Goal: Transaction & Acquisition: Purchase product/service

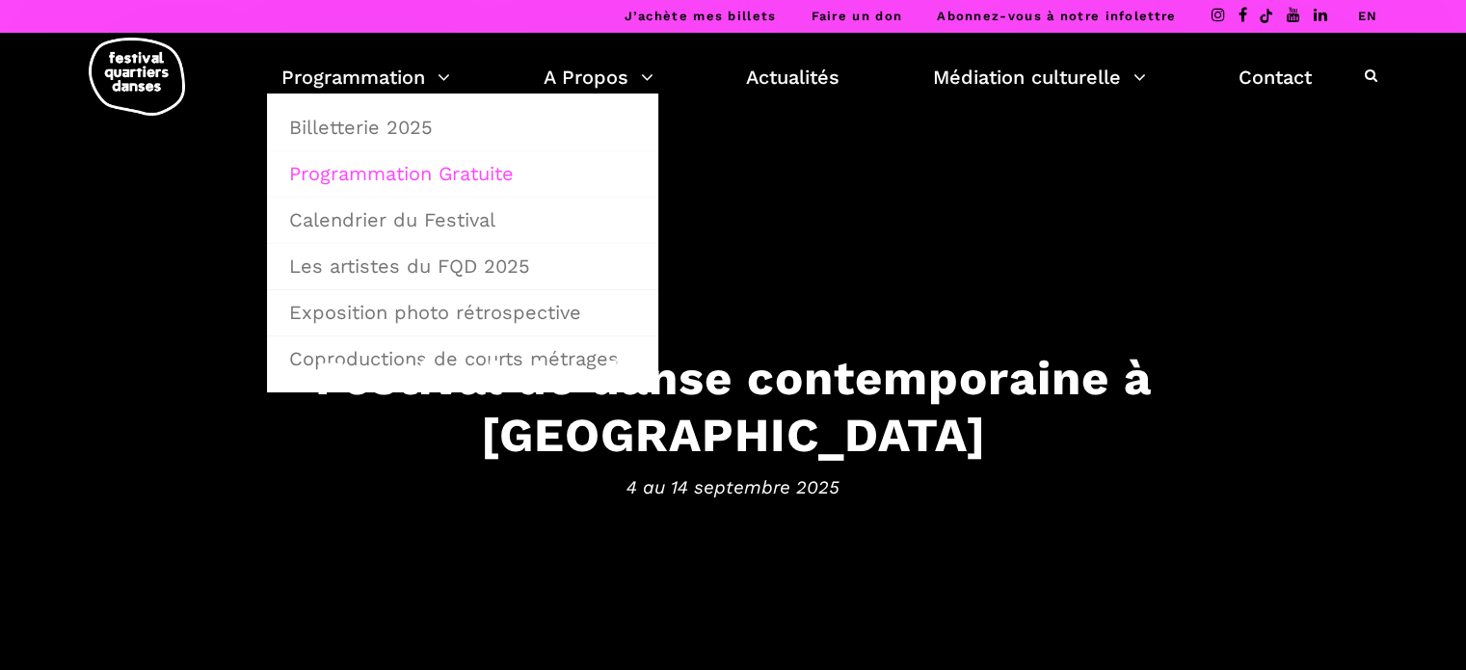
click at [454, 179] on link "Programmation Gratuite" at bounding box center [463, 173] width 370 height 44
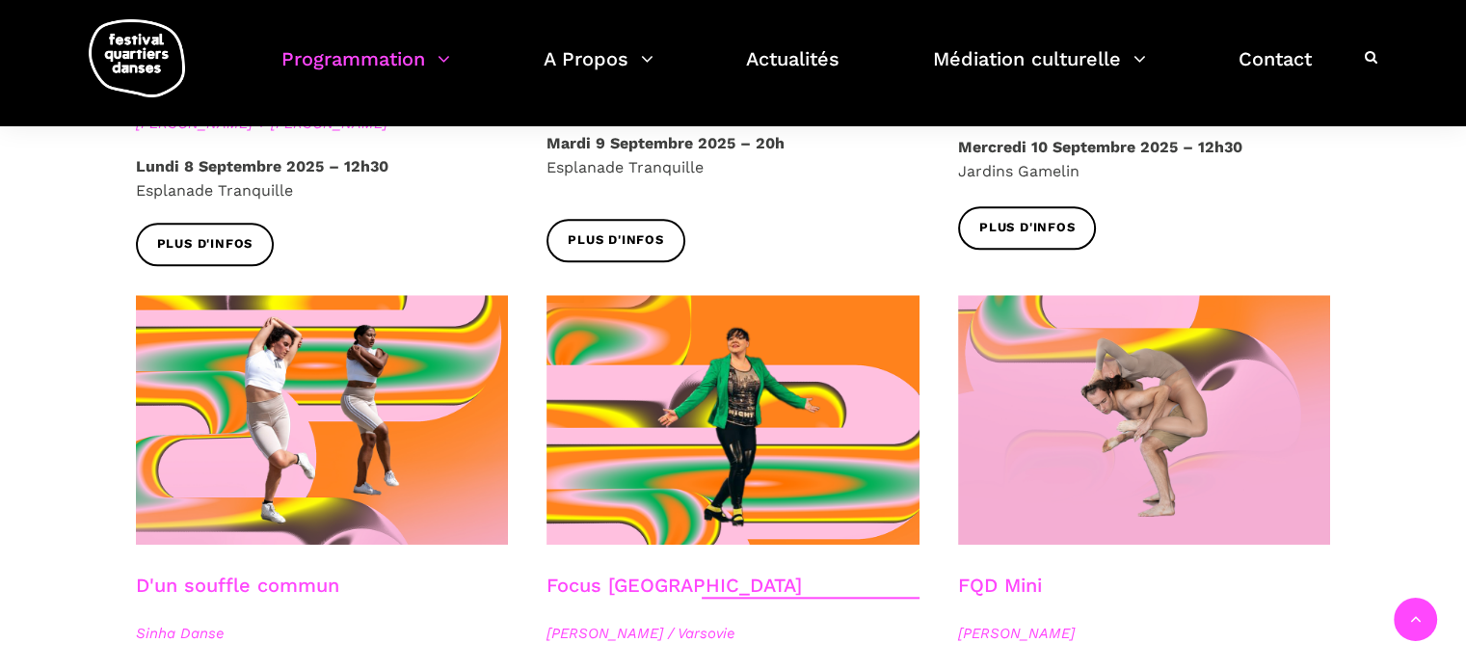
scroll to position [2024, 0]
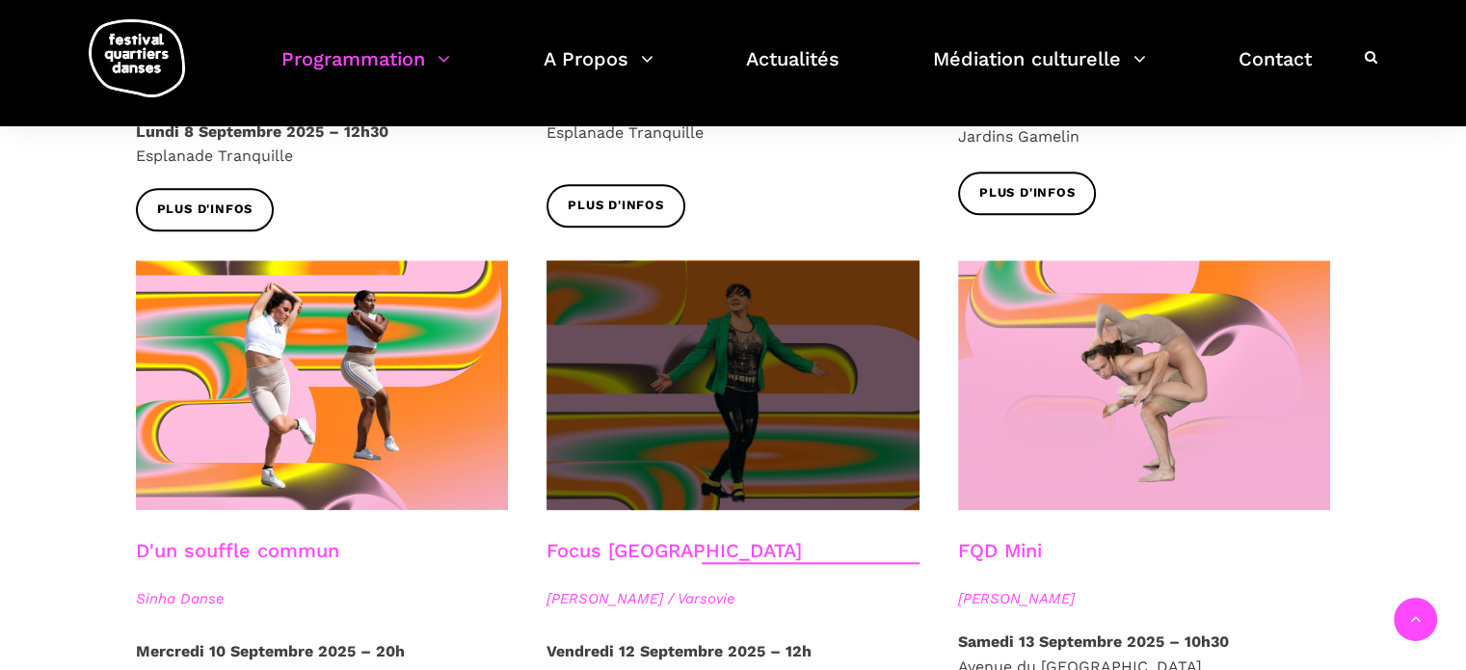
click at [815, 311] on span at bounding box center [732, 385] width 373 height 250
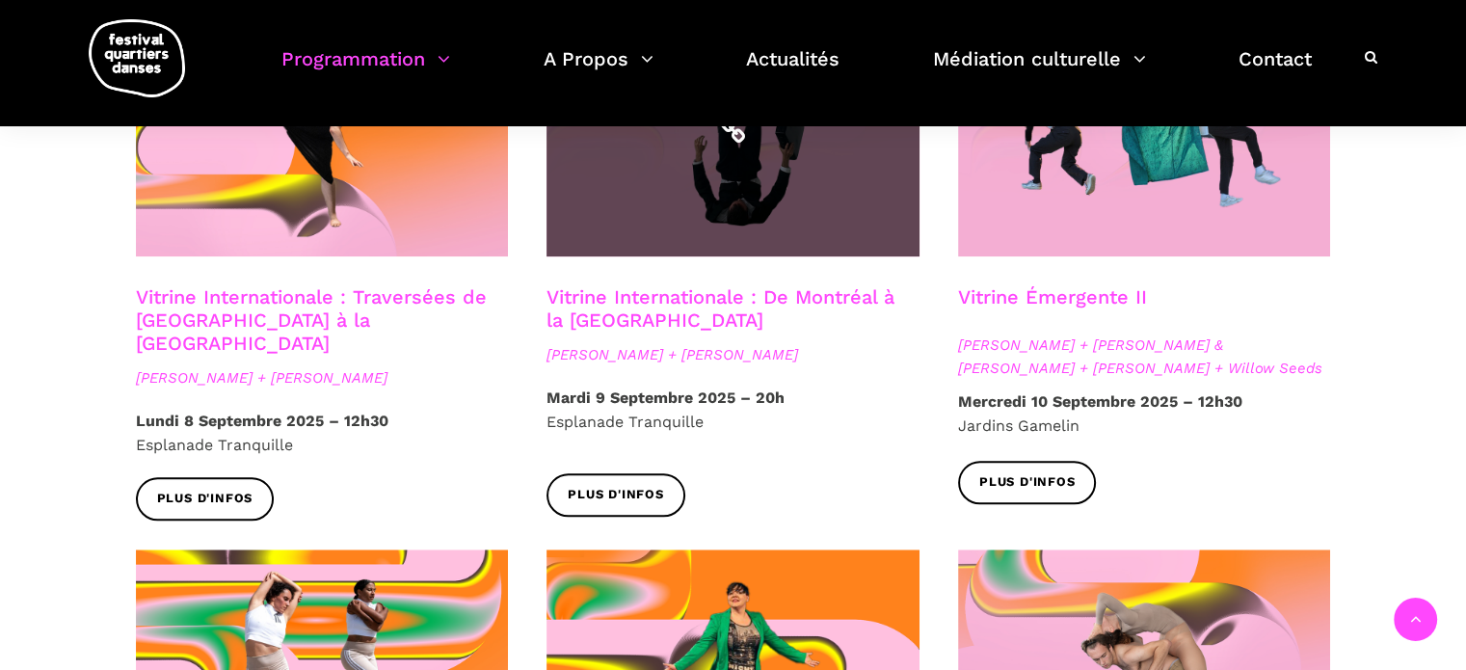
scroll to position [1542, 0]
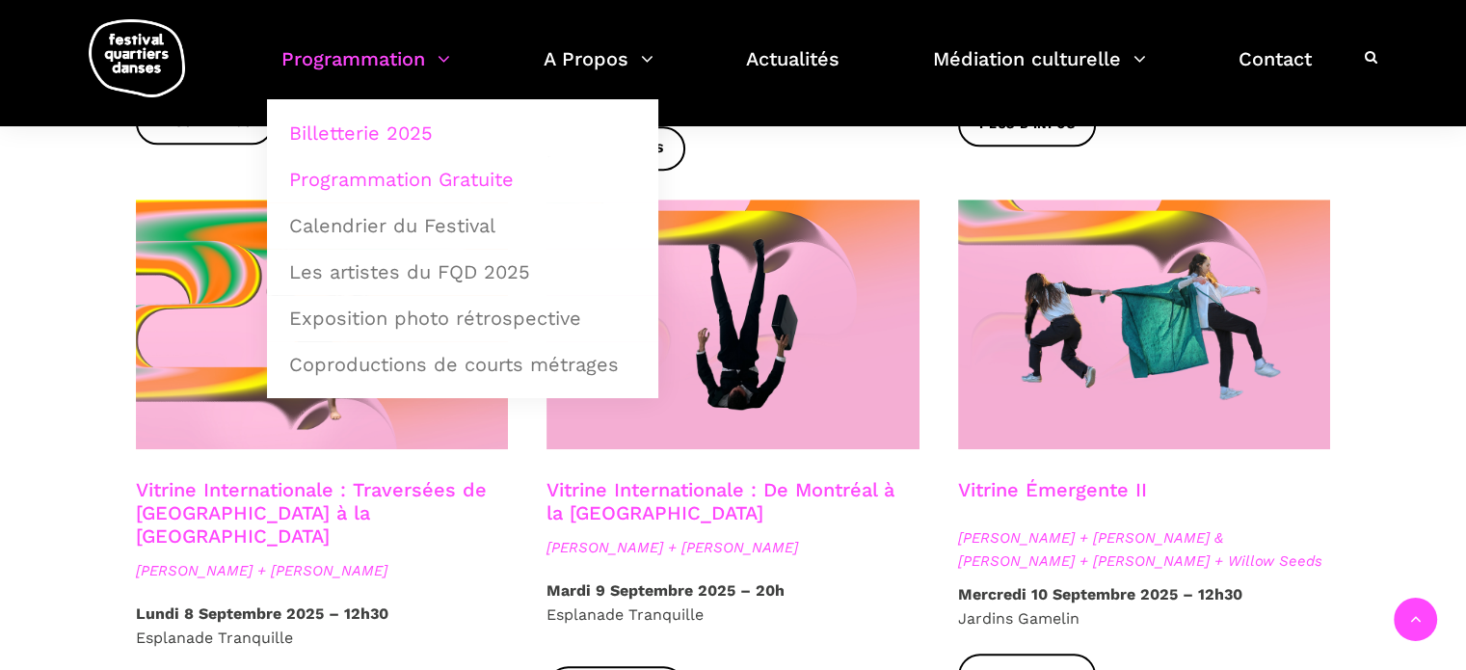
click at [378, 130] on link "Billetterie 2025" at bounding box center [463, 133] width 370 height 44
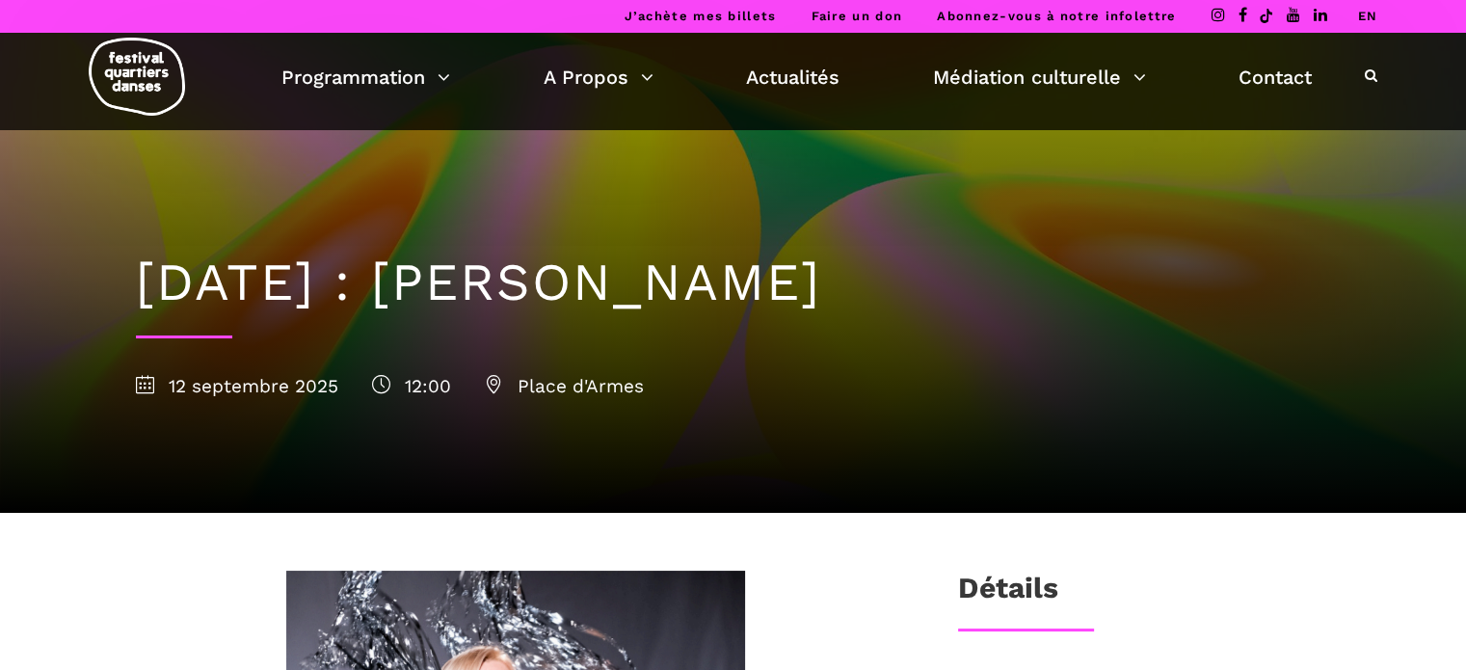
drag, startPoint x: 568, startPoint y: 287, endPoint x: 1066, endPoint y: 279, distance: 498.3
click at [1066, 279] on h1 "12 septembre : Agata Życzkowska" at bounding box center [733, 283] width 1195 height 63
copy h1 "Agata Życzkowska"
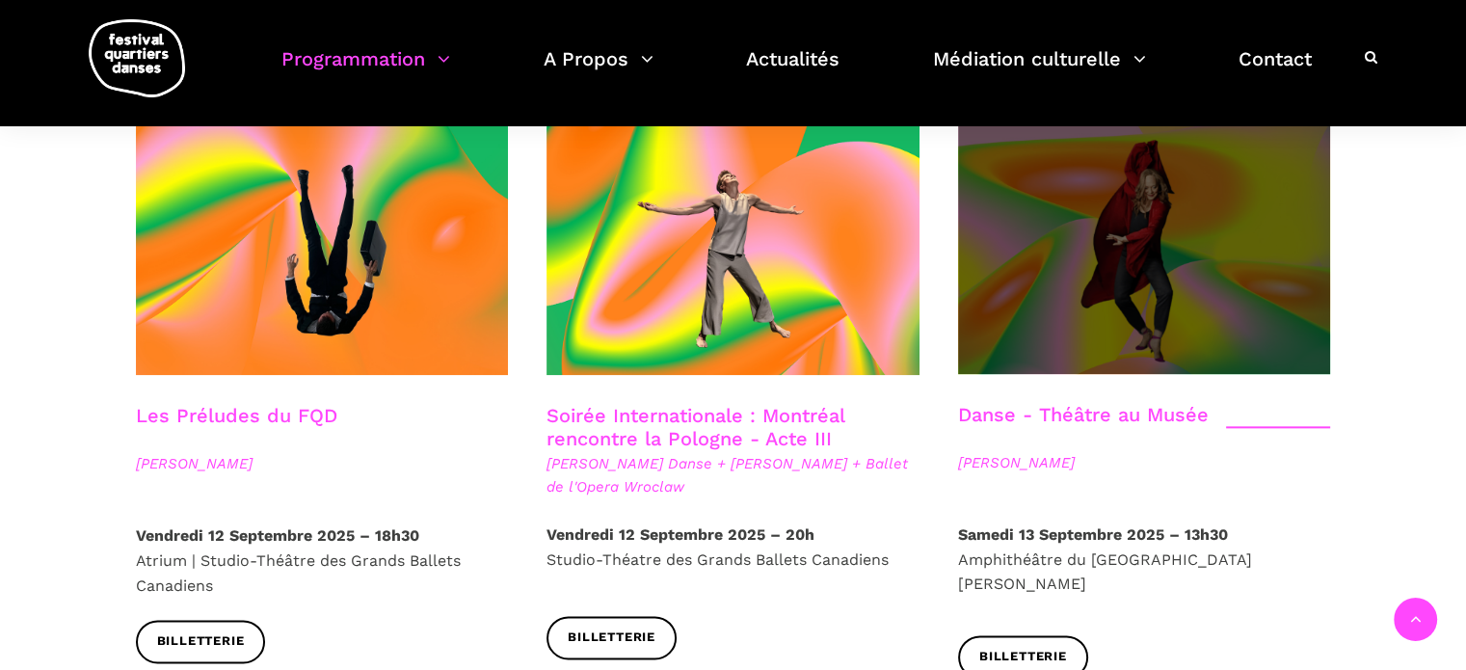
scroll to position [2217, 0]
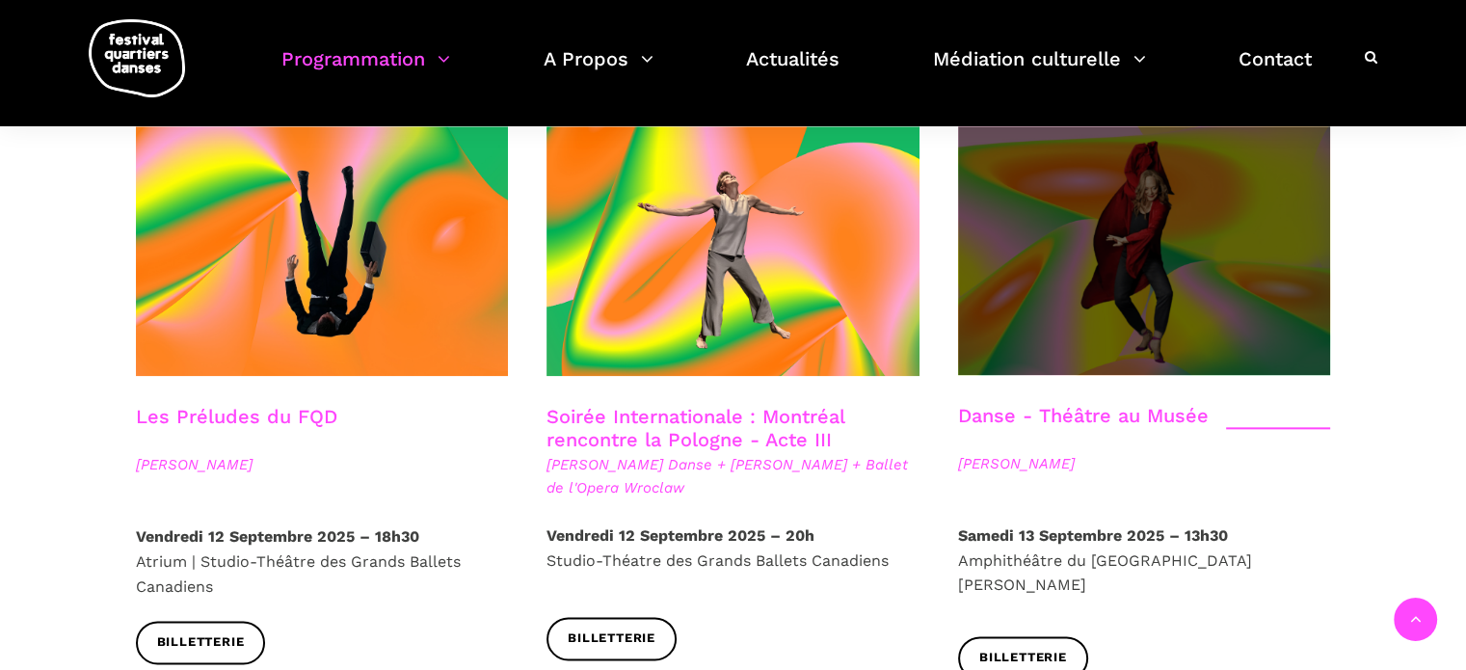
click at [1110, 288] on span at bounding box center [1144, 250] width 373 height 249
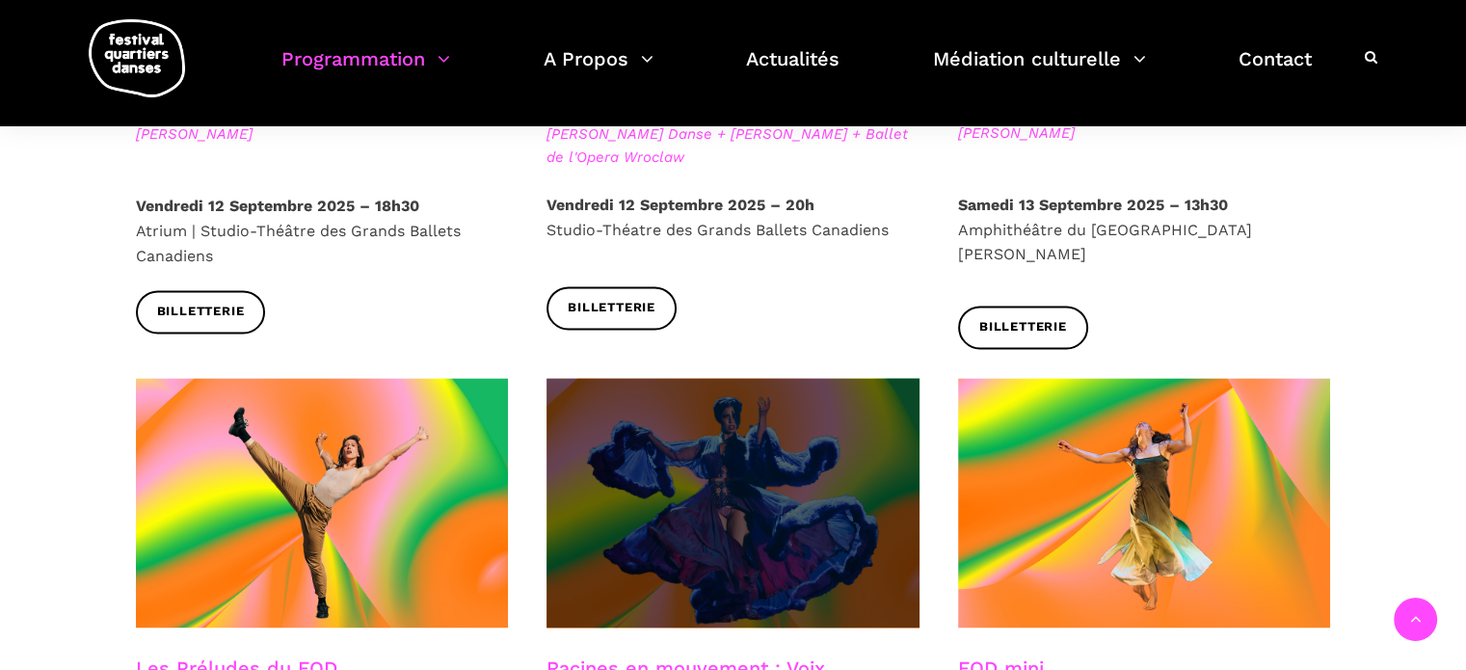
scroll to position [2602, 0]
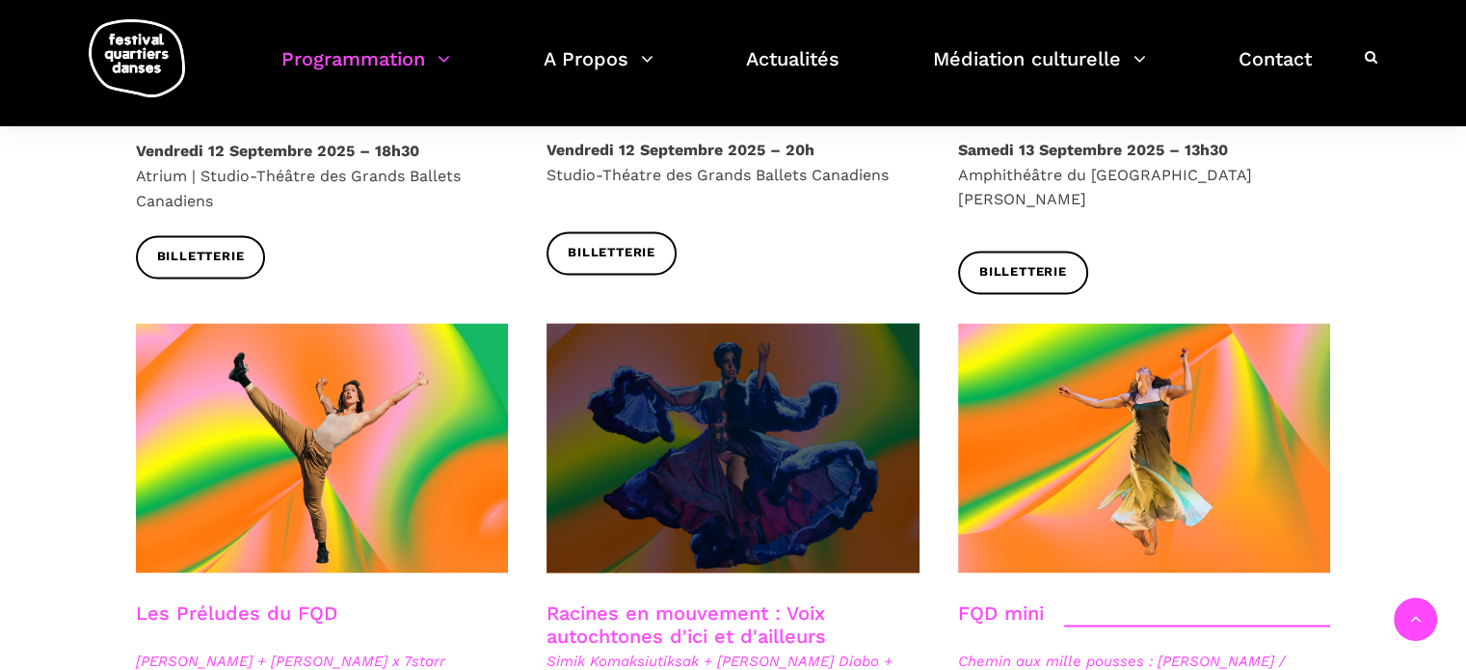
click at [755, 376] on span at bounding box center [732, 448] width 373 height 250
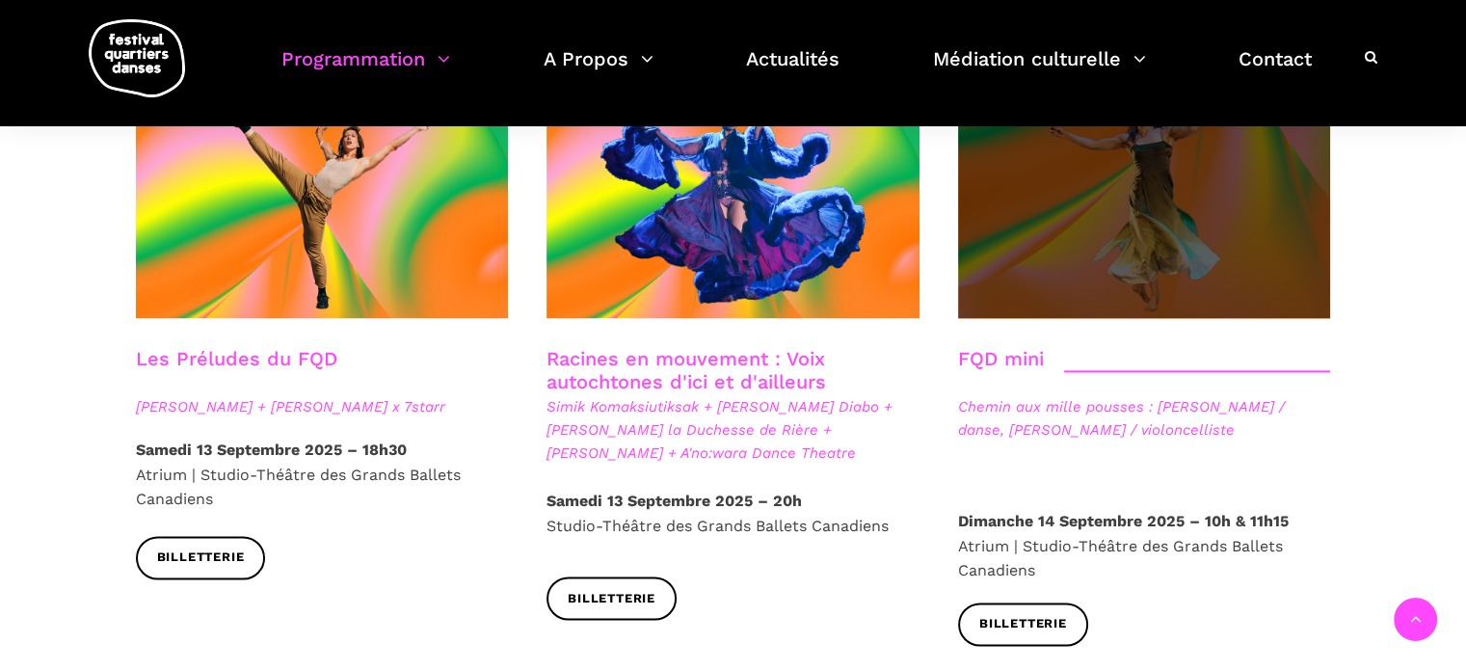
scroll to position [2699, 0]
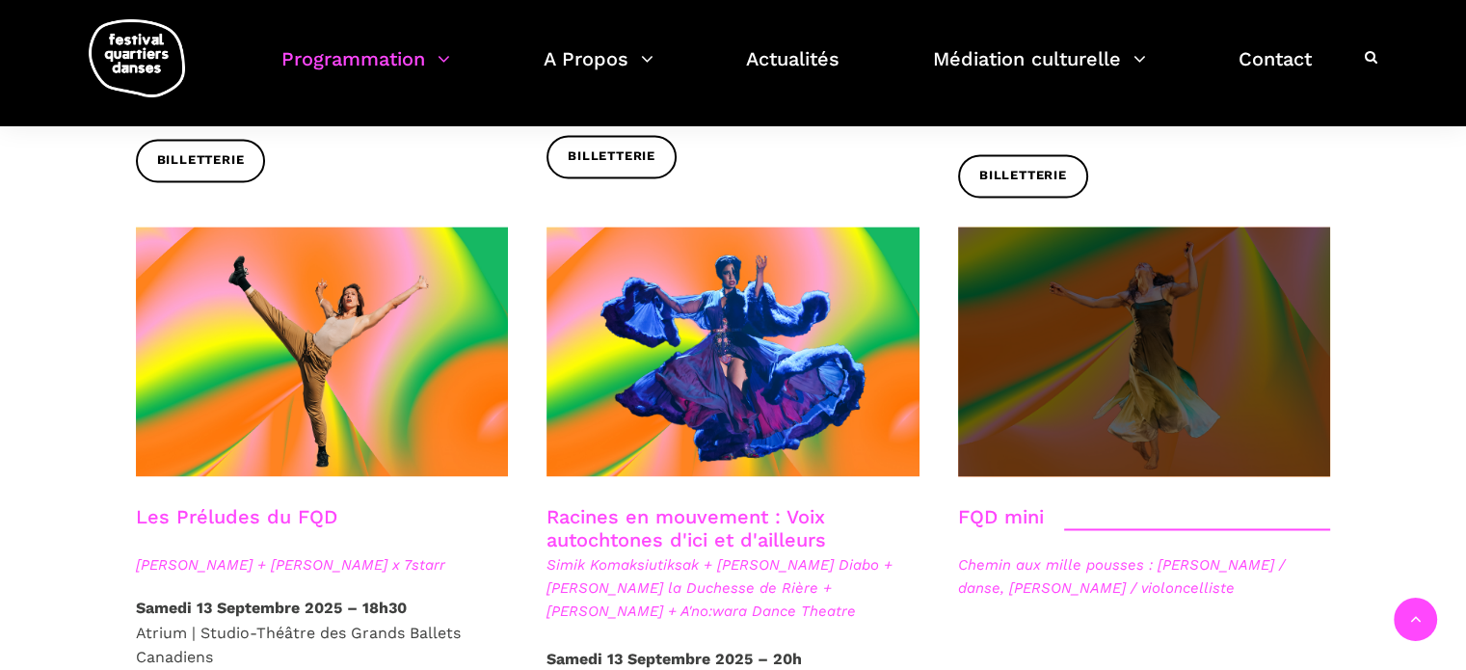
click at [1126, 226] on span at bounding box center [1144, 351] width 373 height 250
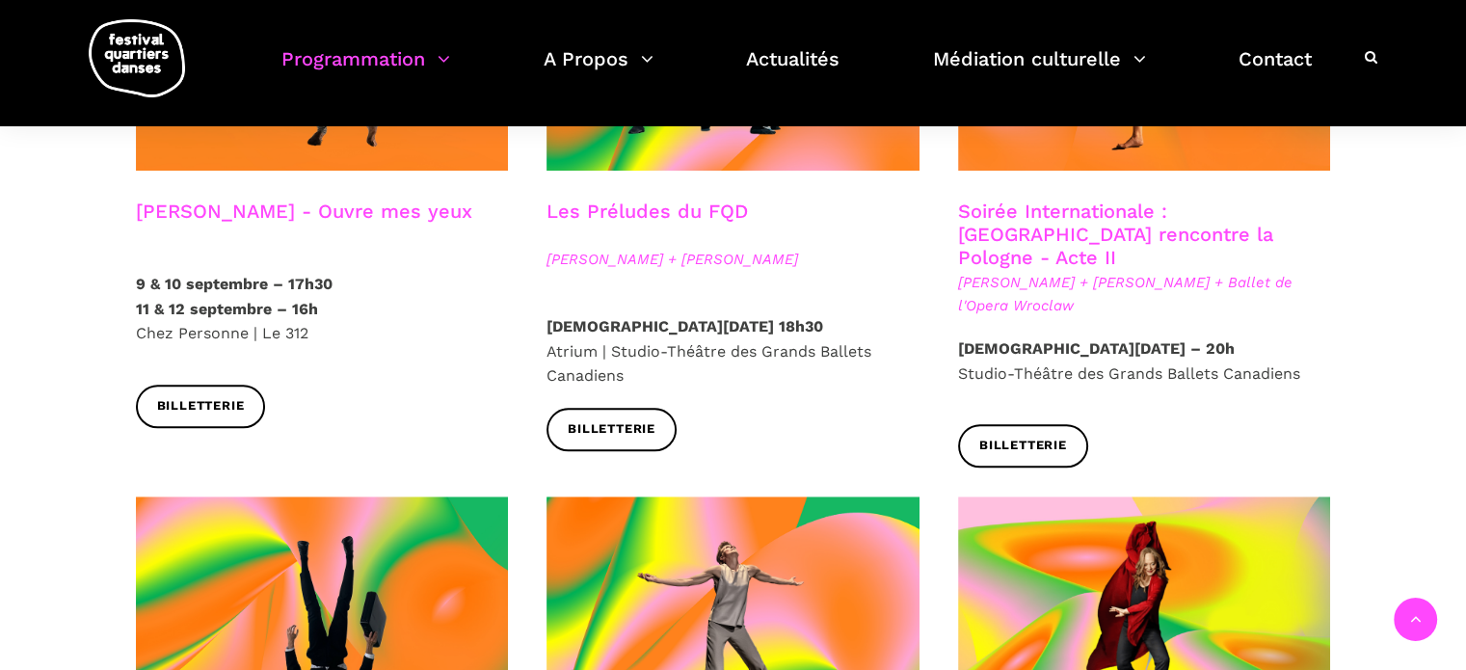
scroll to position [1735, 0]
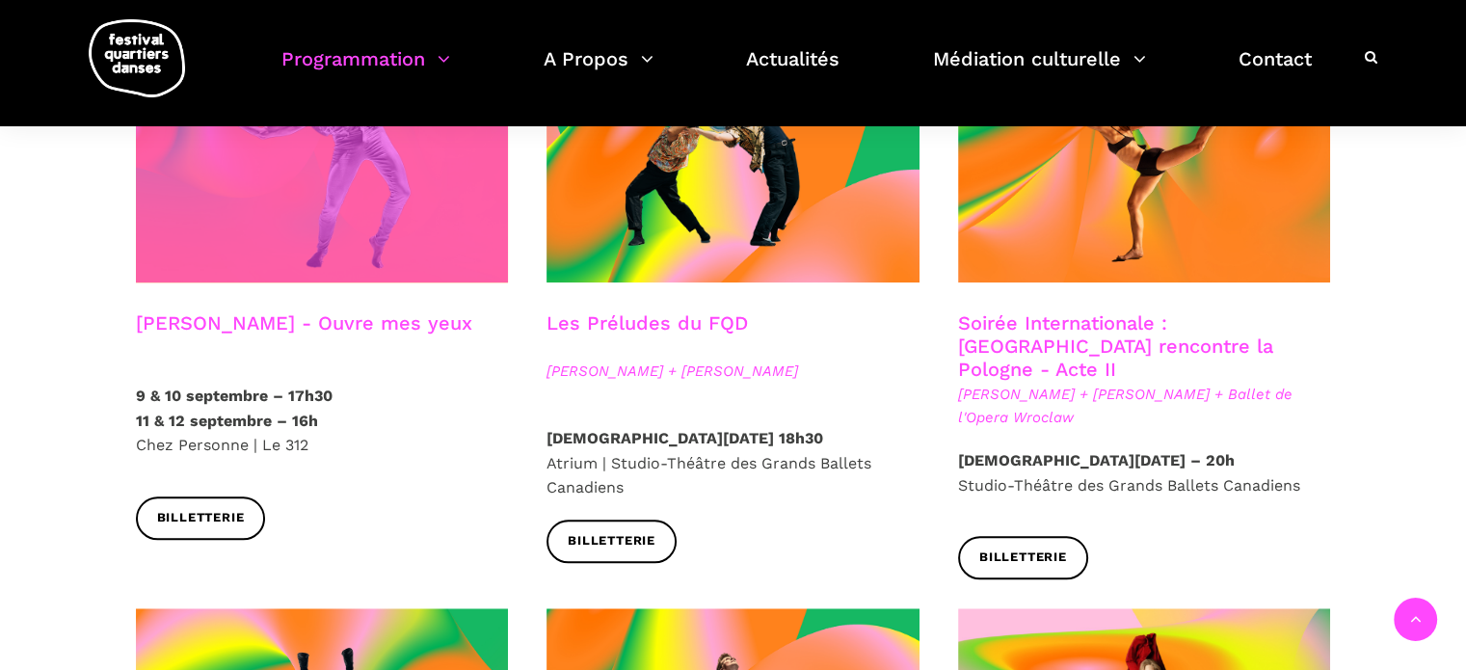
click at [337, 219] on span at bounding box center [322, 158] width 373 height 250
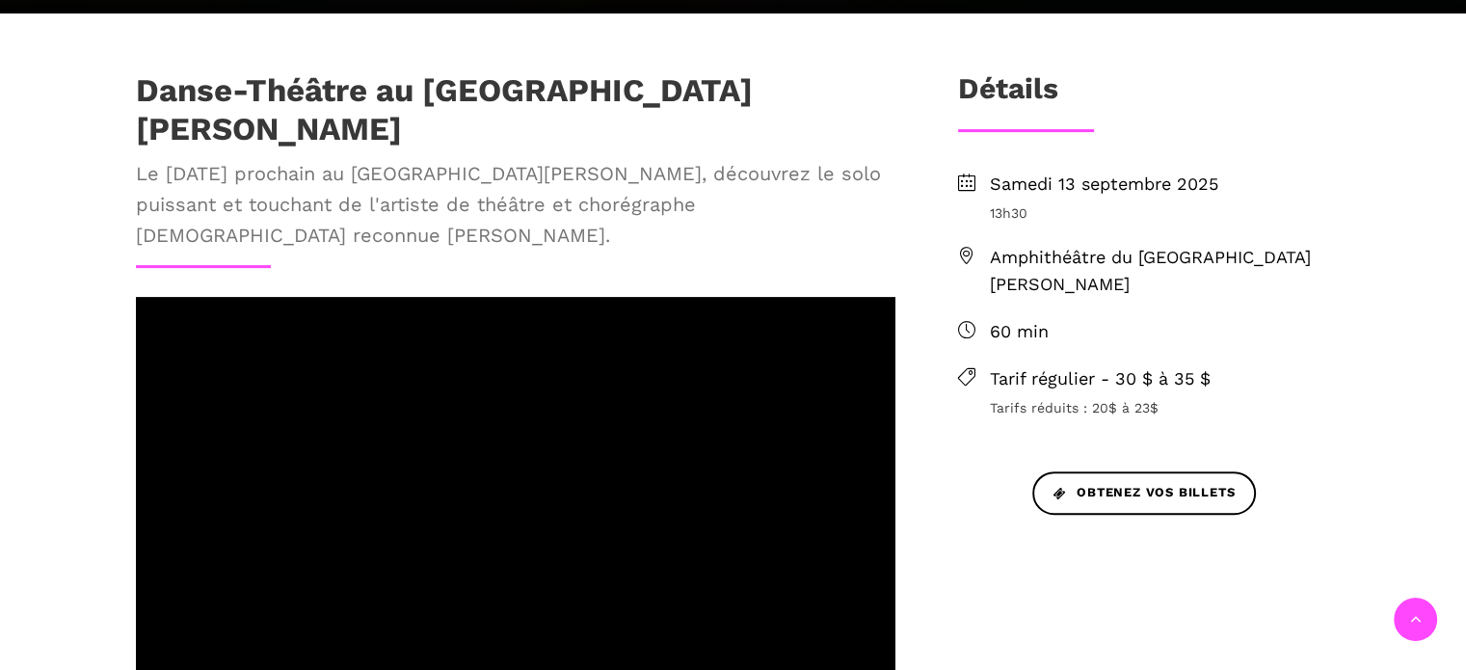
scroll to position [482, 0]
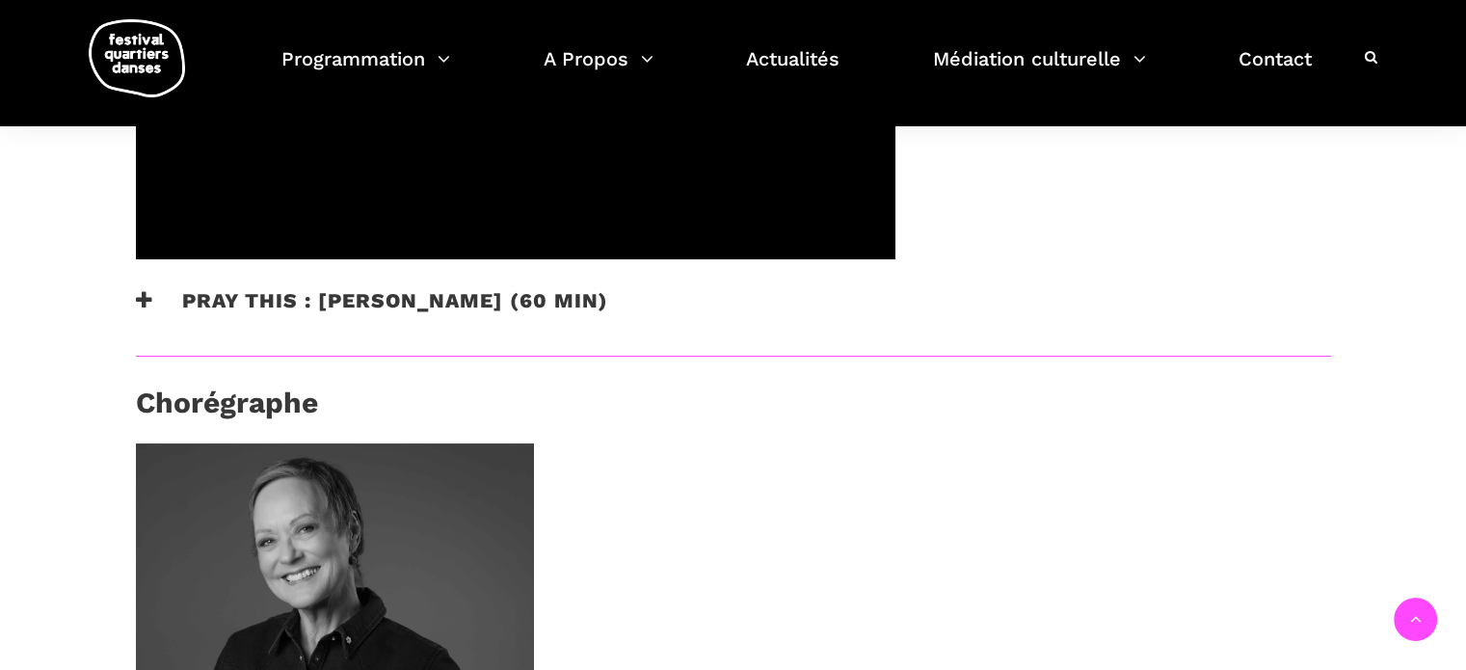
click at [530, 288] on h3 "Pray This : [PERSON_NAME] (60 min)" at bounding box center [372, 312] width 472 height 48
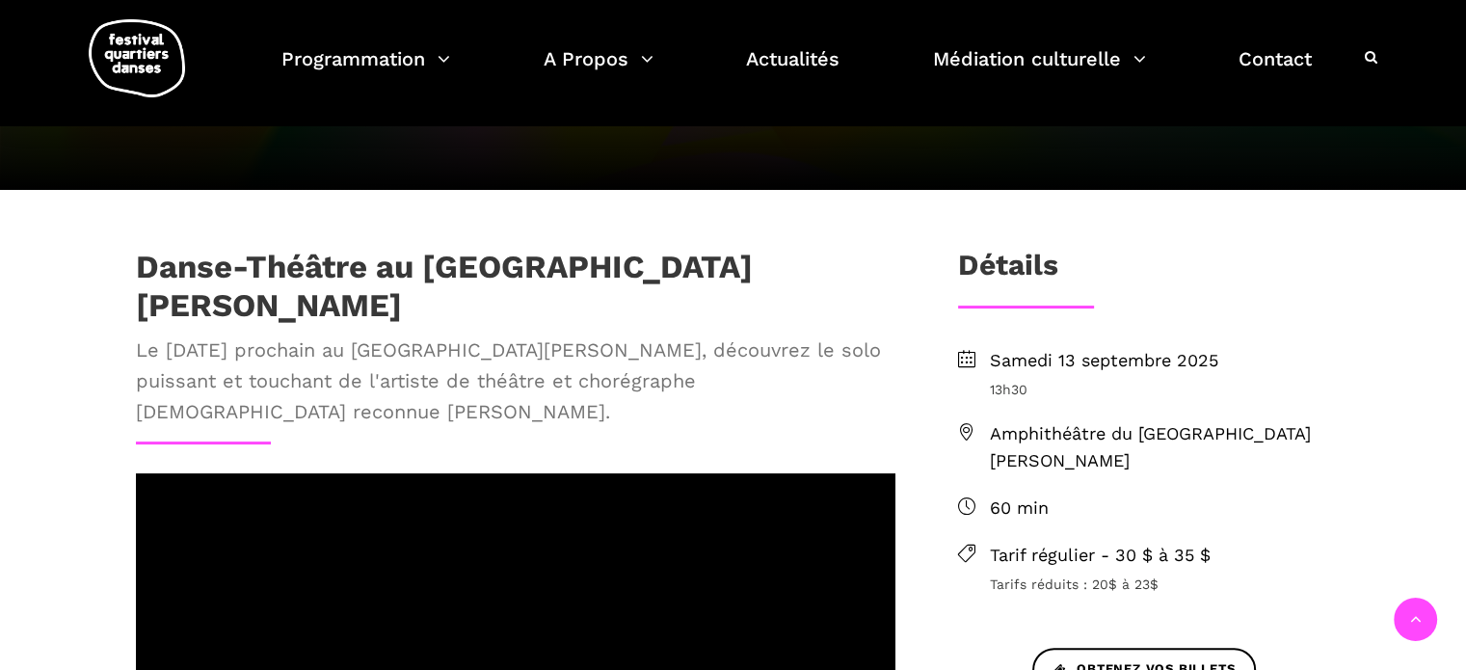
scroll to position [289, 0]
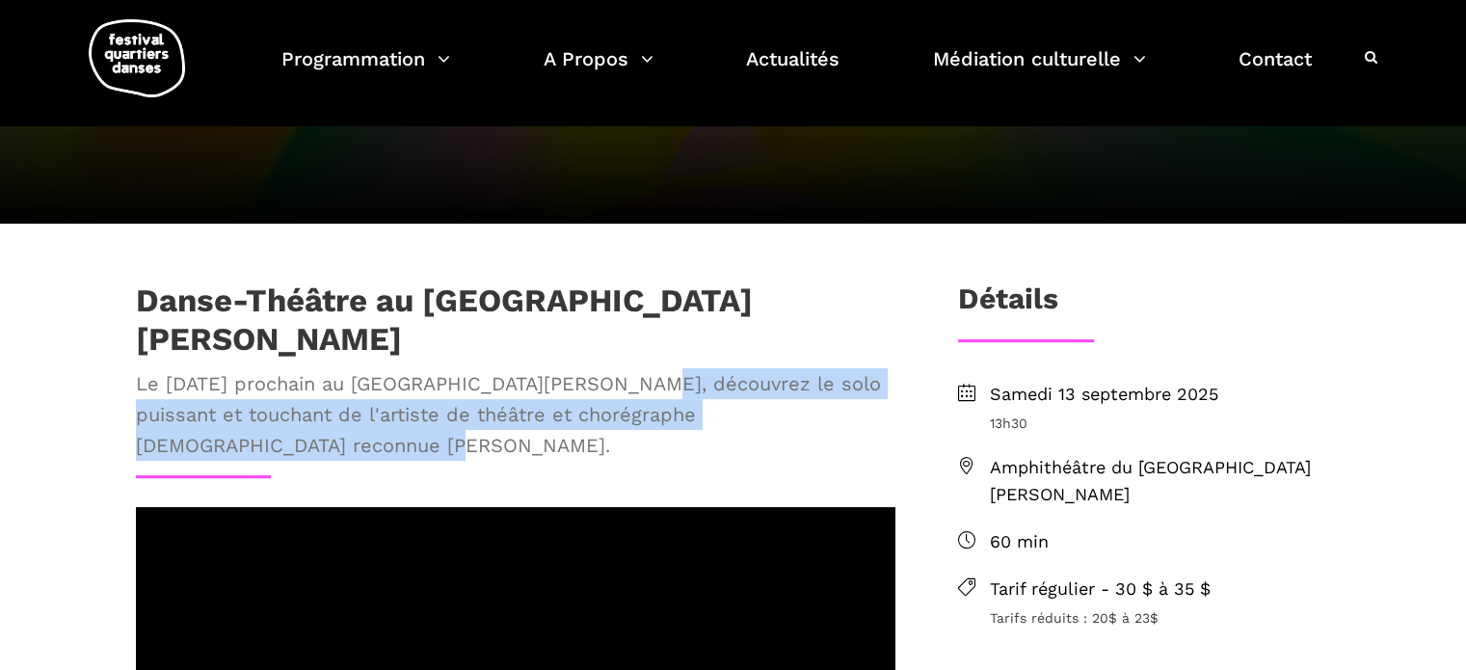
drag, startPoint x: 651, startPoint y: 350, endPoint x: 610, endPoint y: 413, distance: 75.4
click at [610, 413] on span "Le 13 septembre prochain au Musée McCord Stewart, découvrez le solo puissant et…" at bounding box center [515, 414] width 759 height 93
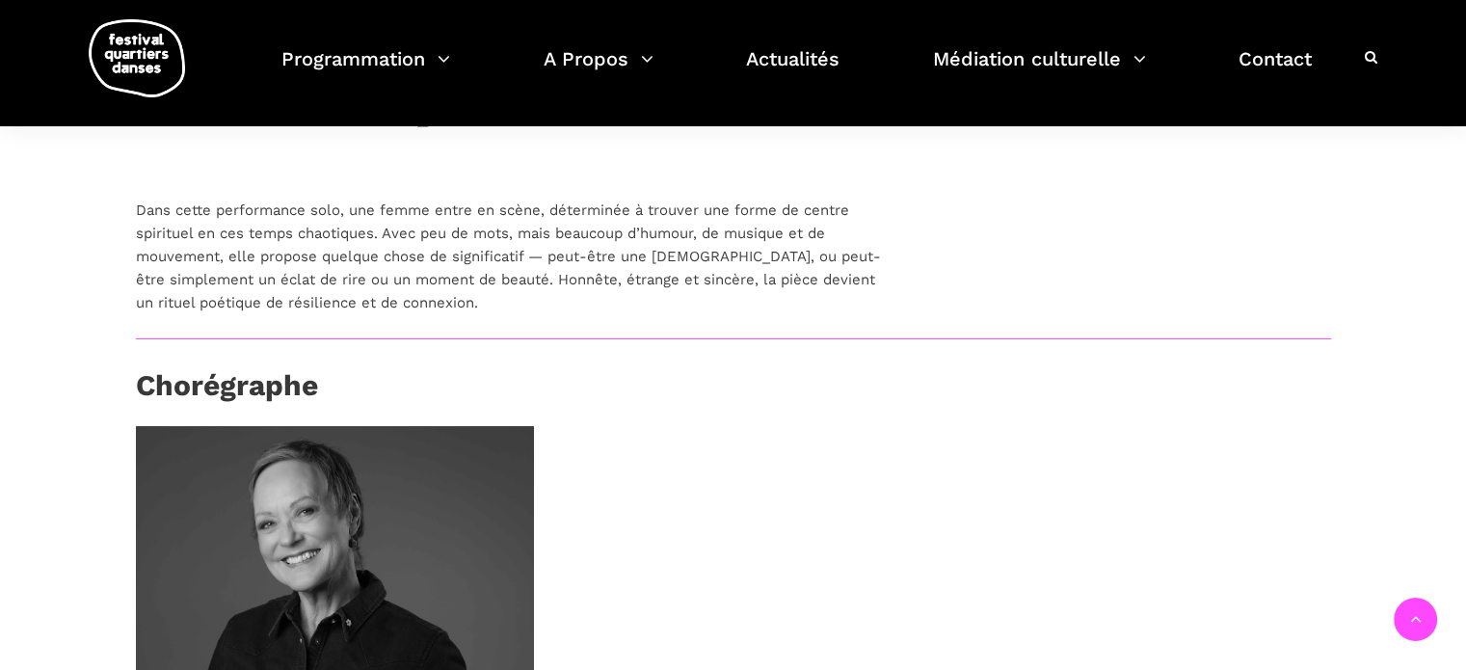
scroll to position [1157, 0]
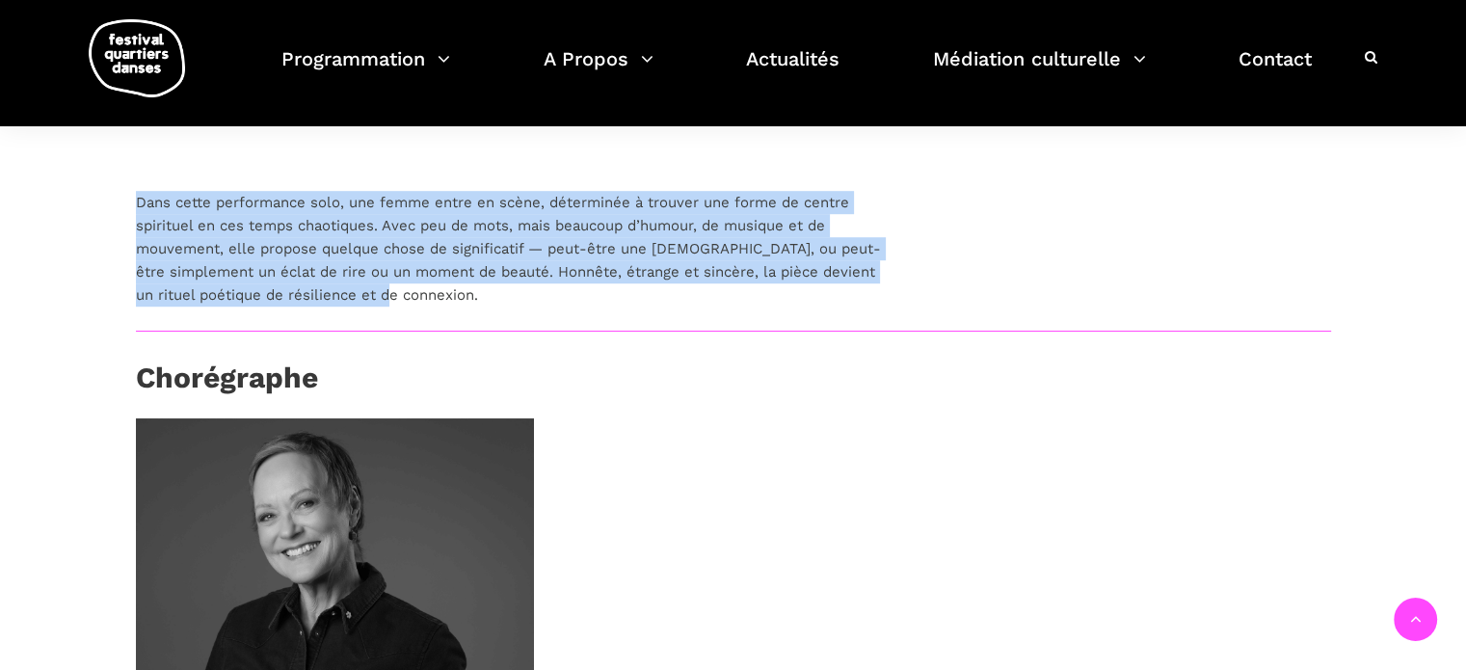
drag, startPoint x: 352, startPoint y: 272, endPoint x: 138, endPoint y: 179, distance: 233.1
click at [138, 191] on p "Dans cette performance solo, une femme entre en scène, déterminée à trouver une…" at bounding box center [515, 249] width 759 height 116
copy p "Dans cette performance solo, une femme entre en scène, déterminée à trouver une…"
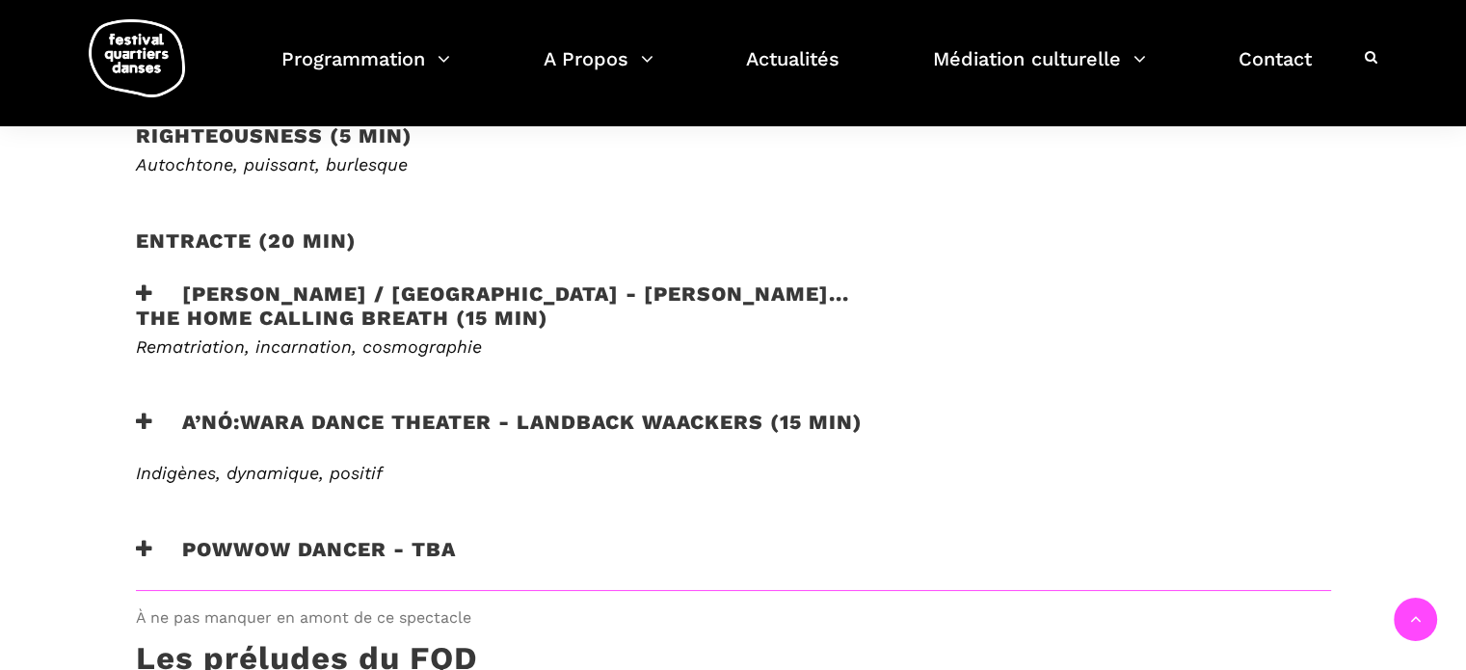
scroll to position [1157, 0]
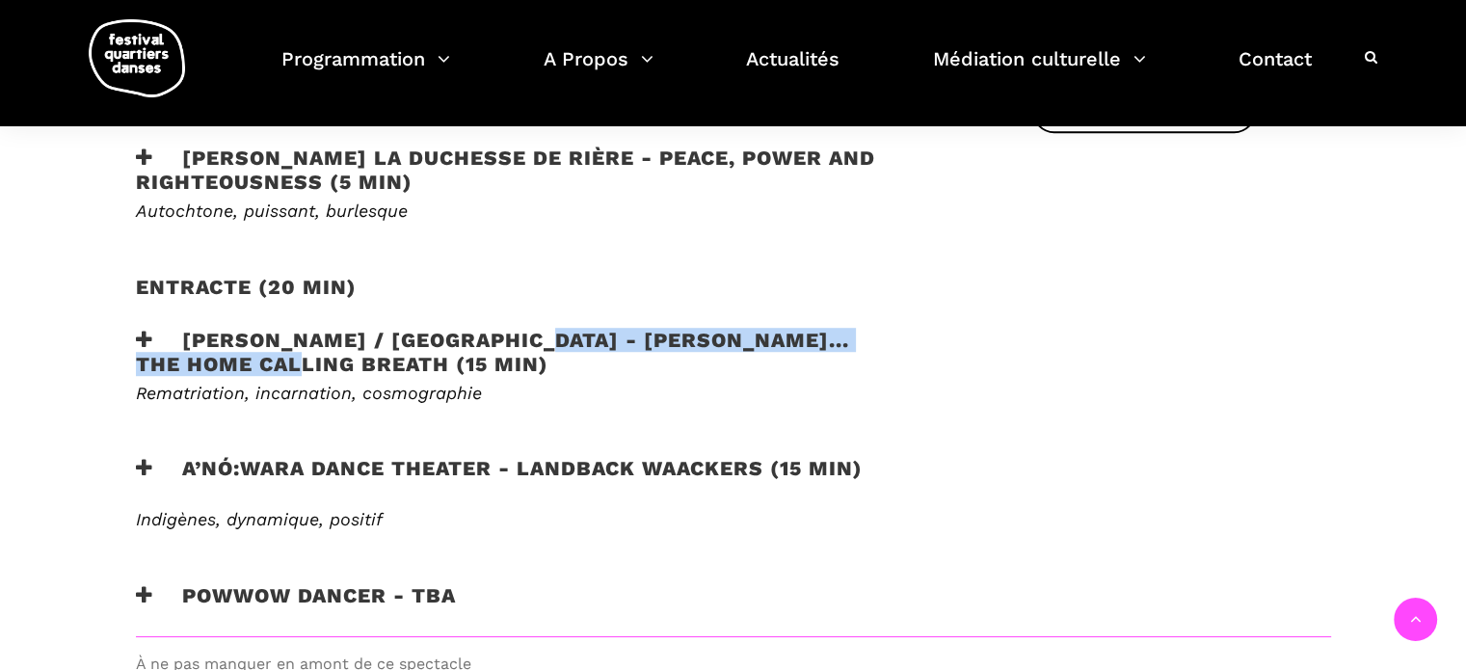
drag, startPoint x: 527, startPoint y: 306, endPoint x: 324, endPoint y: 333, distance: 205.0
click at [324, 333] on h3 "[PERSON_NAME] / [GEOGRAPHIC_DATA] - [PERSON_NAME]... the home calling breath (1…" at bounding box center [515, 352] width 759 height 48
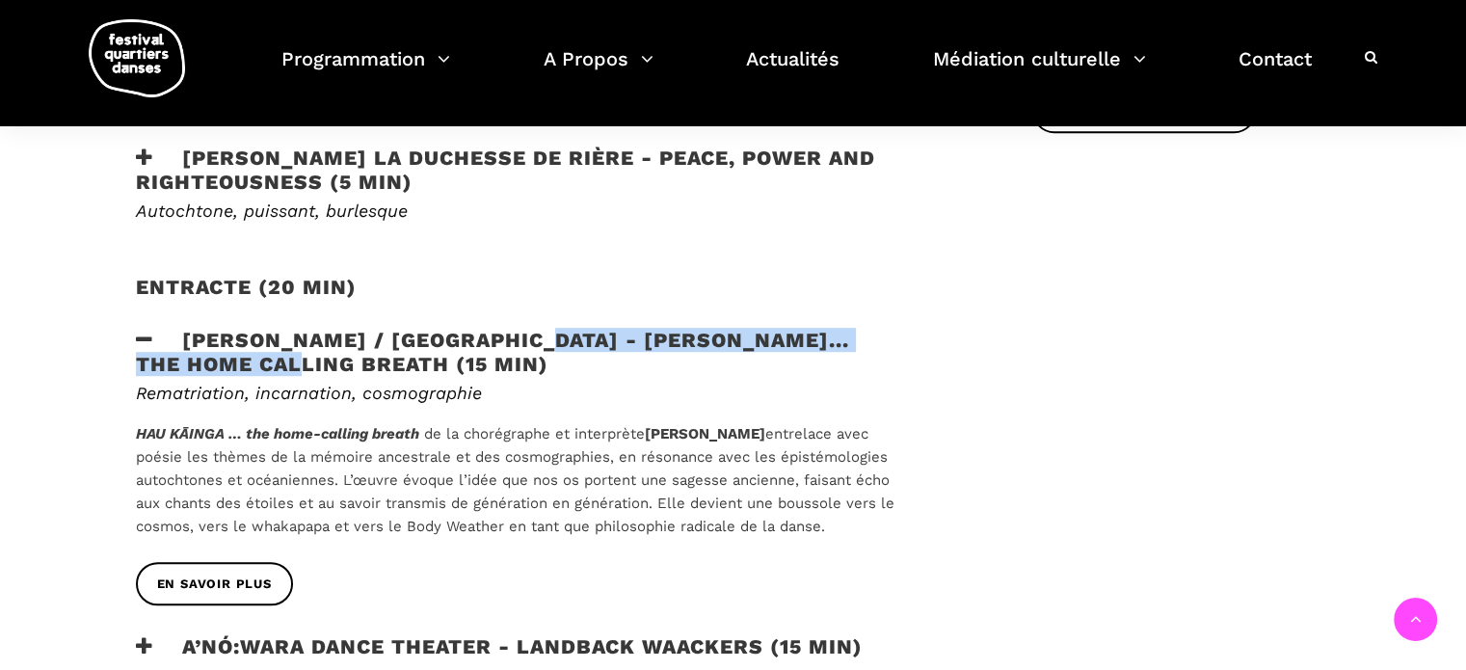
copy h3 "HAU KĀINGA... the home calling breath"
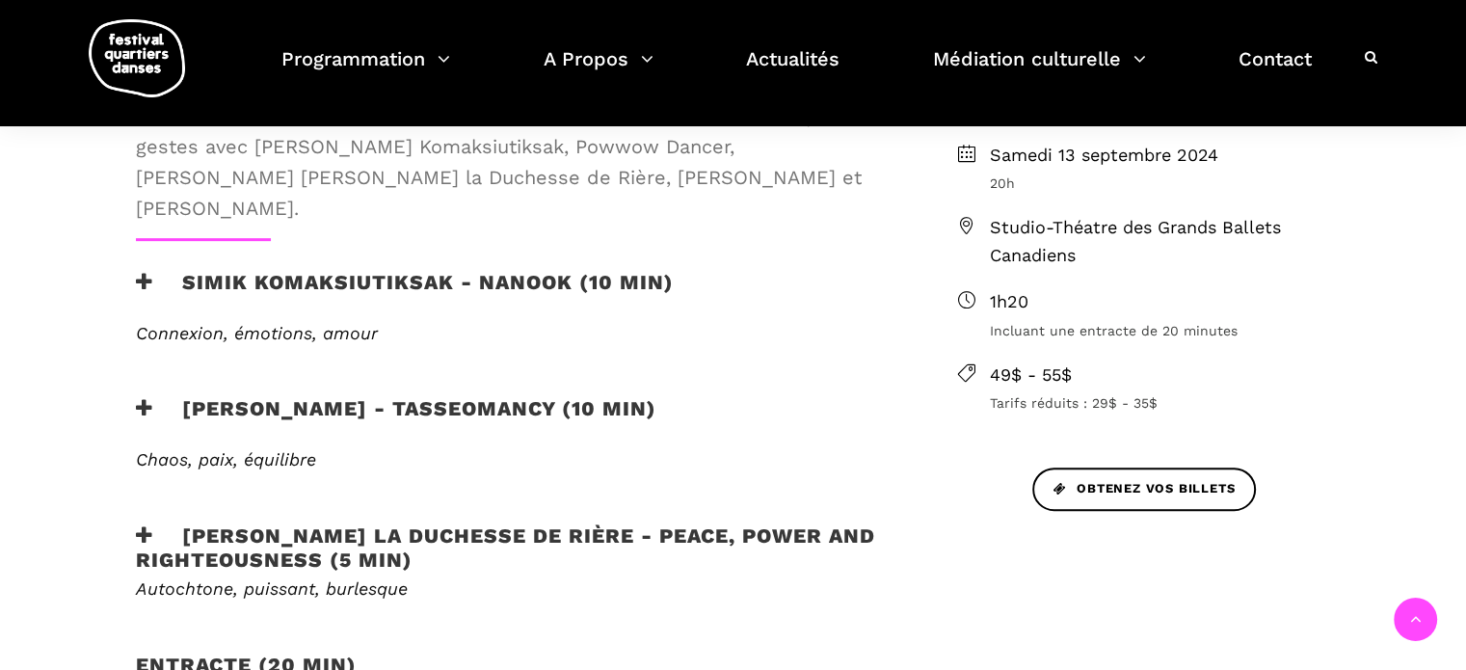
scroll to position [482, 0]
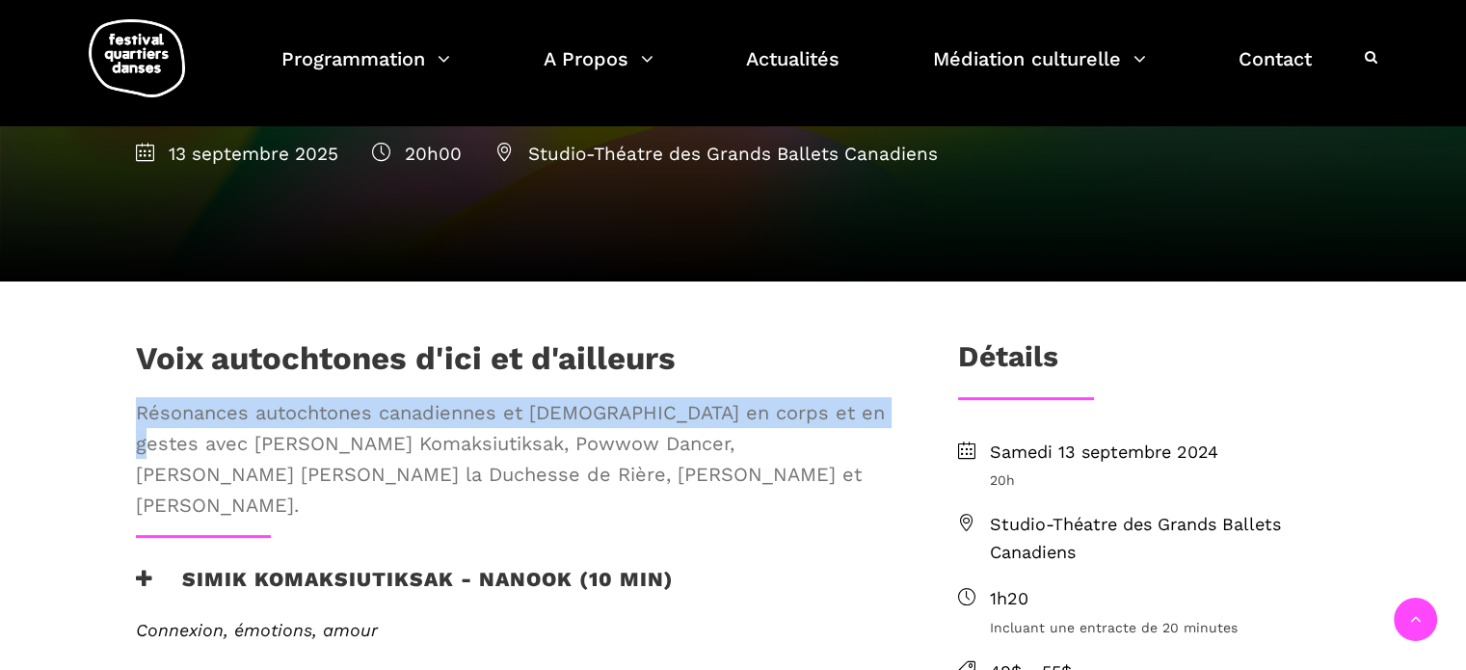
drag, startPoint x: 139, startPoint y: 413, endPoint x: 887, endPoint y: 414, distance: 747.9
click at [887, 414] on span "Résonances autochtones canadiennes et [DEMOGRAPHIC_DATA] en corps et en gestes …" at bounding box center [515, 458] width 759 height 123
copy span "Résonances autochtones canadiennes et australiennes en corps et en gestes"
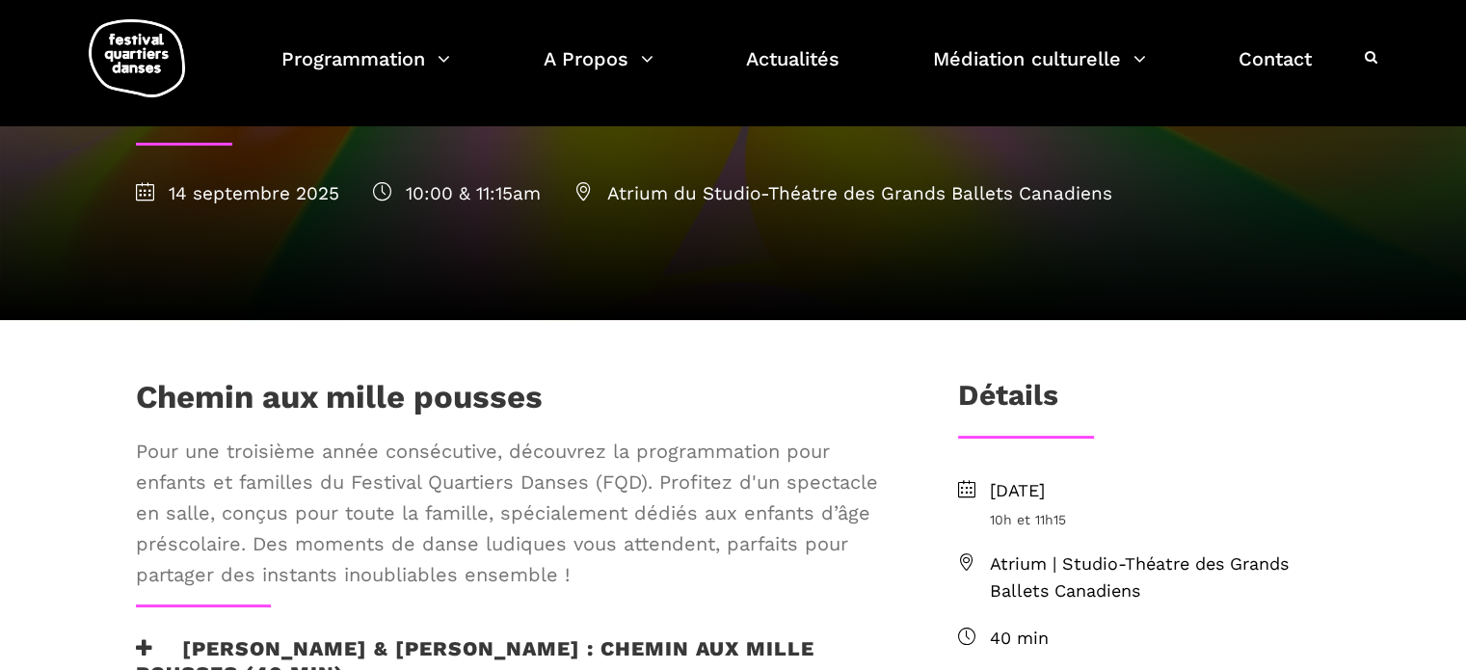
scroll to position [289, 0]
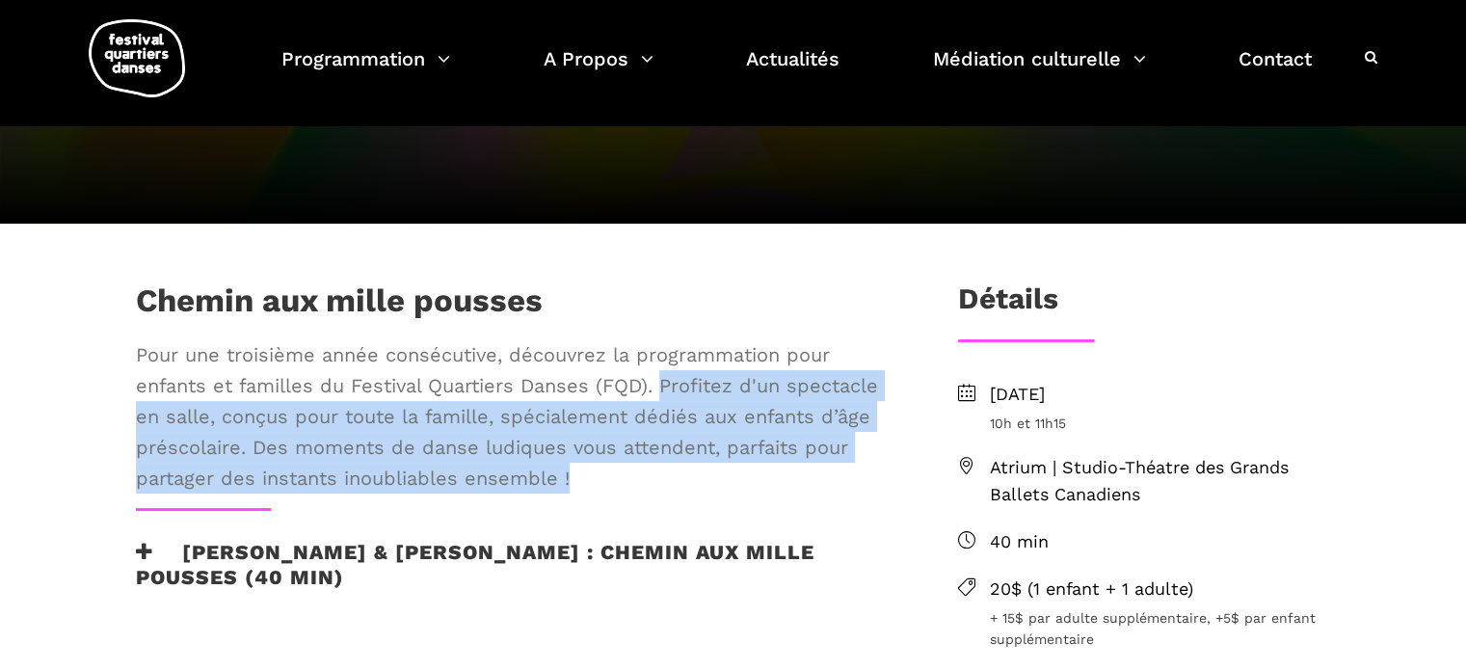
drag, startPoint x: 663, startPoint y: 387, endPoint x: 575, endPoint y: 473, distance: 122.7
click at [575, 473] on span "Pour une troisième année consécutive, découvrez la programmation pour enfants e…" at bounding box center [515, 416] width 759 height 154
copy span "Profitez d'un spectacle en salle, conçus pour toute la famille, spécialement dé…"
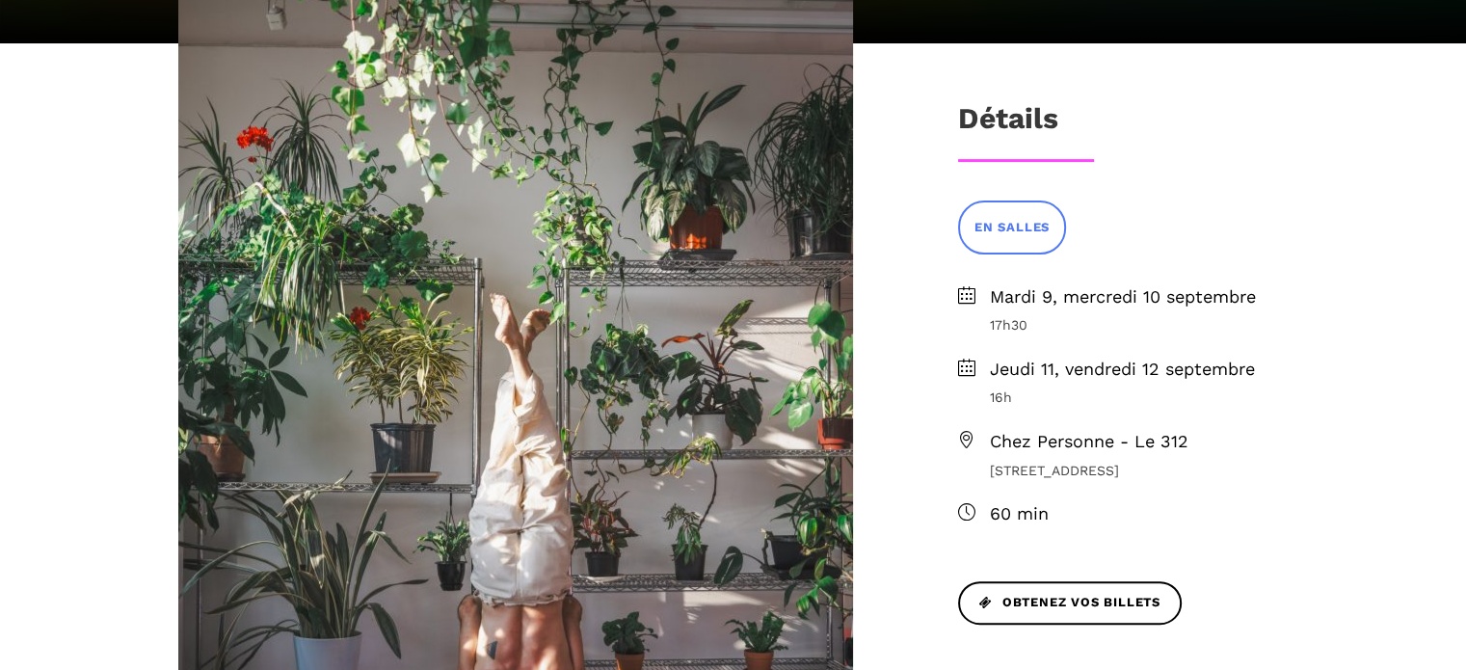
scroll to position [482, 0]
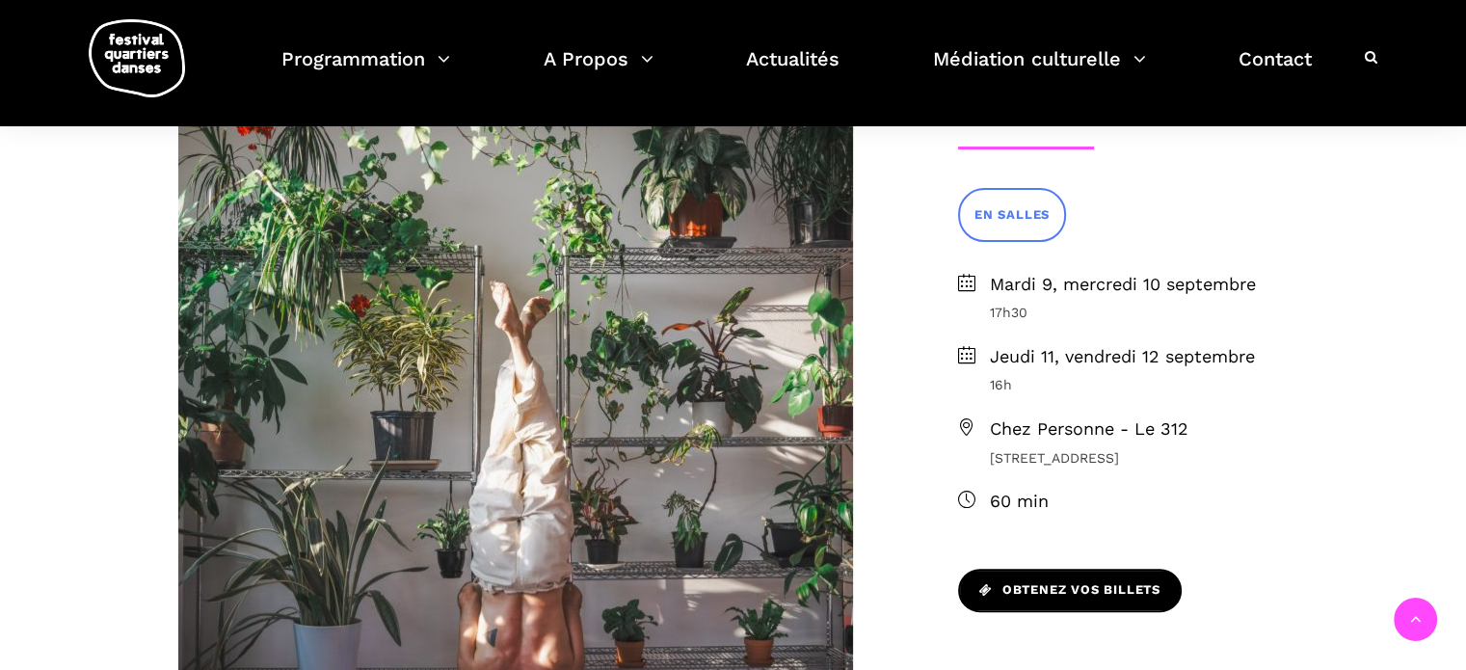
click at [1079, 580] on span "Obtenez vos billets" at bounding box center [1069, 590] width 181 height 20
